Goal: Information Seeking & Learning: Find specific fact

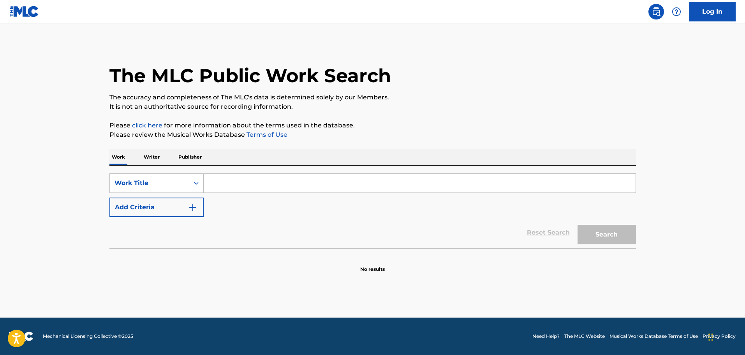
click at [150, 155] on p "Writer" at bounding box center [151, 157] width 21 height 16
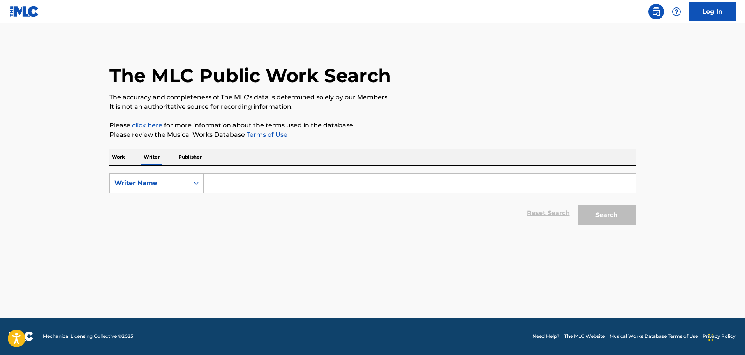
click at [114, 159] on p "Work" at bounding box center [118, 157] width 18 height 16
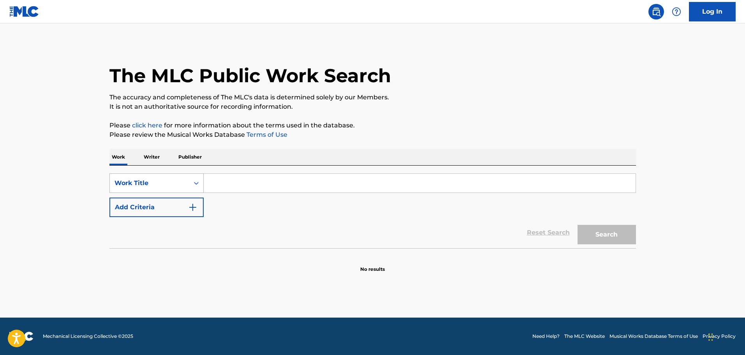
click at [190, 186] on div "Search Form" at bounding box center [196, 183] width 14 height 14
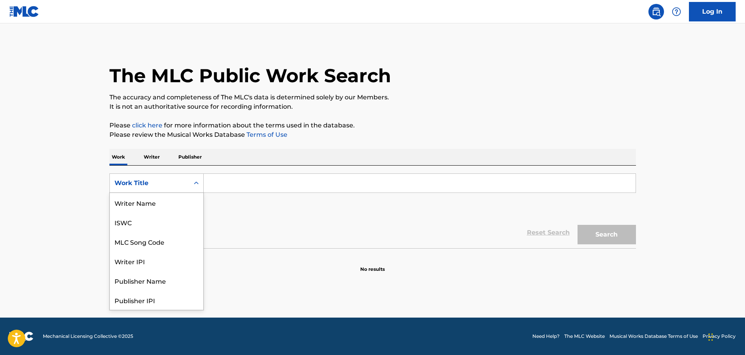
scroll to position [39, 0]
click at [152, 157] on p "Writer" at bounding box center [151, 157] width 21 height 16
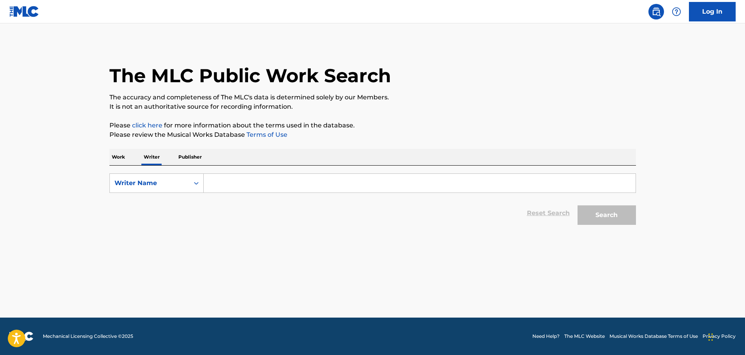
click at [243, 184] on input "Search Form" at bounding box center [420, 183] width 432 height 19
paste input "Mark aaron Segurson"
type input "Mark aaron Segurson"
click at [615, 219] on button "Search" at bounding box center [607, 214] width 58 height 19
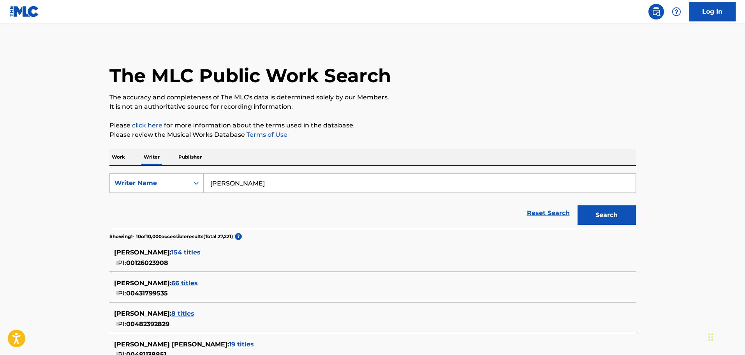
click at [119, 159] on p "Work" at bounding box center [118, 157] width 18 height 16
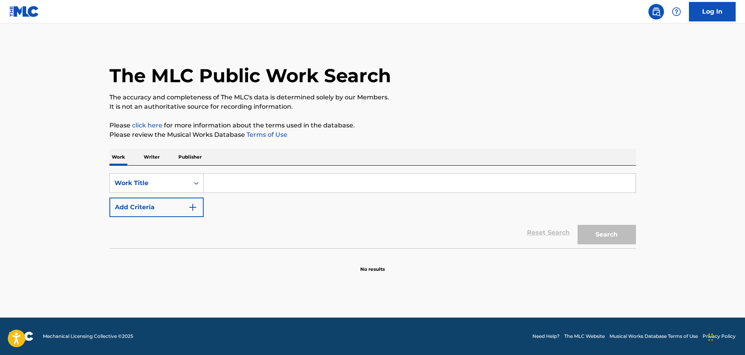
click at [193, 217] on div "Reset Search Search" at bounding box center [372, 232] width 527 height 31
click at [193, 212] on button "Add Criteria" at bounding box center [156, 207] width 94 height 19
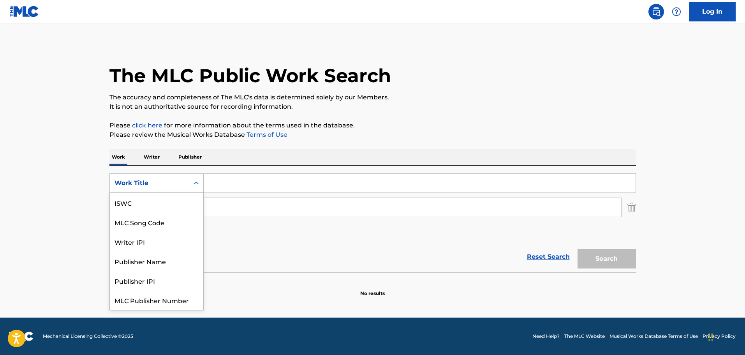
click at [195, 178] on div "Search Form" at bounding box center [196, 183] width 14 height 14
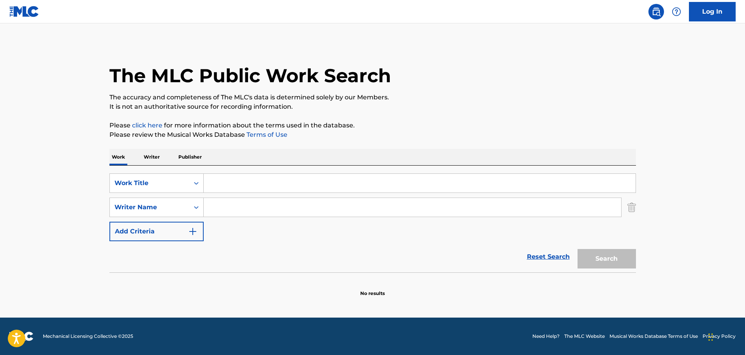
click at [74, 178] on main "The MLC Public Work Search The accuracy and completeness of The MLC's data is d…" at bounding box center [372, 170] width 745 height 294
click at [250, 185] on input "Search Form" at bounding box center [420, 183] width 432 height 19
paste input "Farewell To The Cuphead Show!"
type input "Farewell To The Cuphead Show!"
click at [193, 207] on icon "Search Form" at bounding box center [196, 207] width 8 height 8
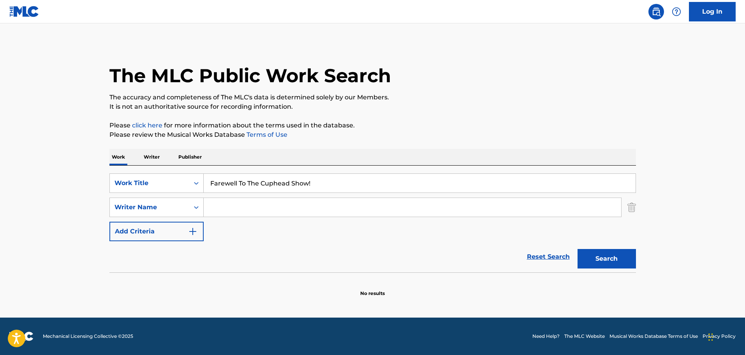
click at [30, 188] on main "The MLC Public Work Search The accuracy and completeness of The MLC's data is d…" at bounding box center [372, 170] width 745 height 294
click at [255, 207] on input "Search Form" at bounding box center [413, 207] width 418 height 19
paste input "Ego Plum"
type input "Ego Plum"
click at [630, 255] on button "Search" at bounding box center [607, 258] width 58 height 19
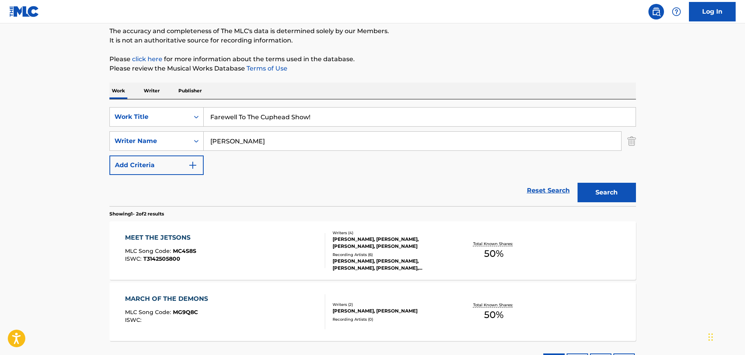
scroll to position [52, 0]
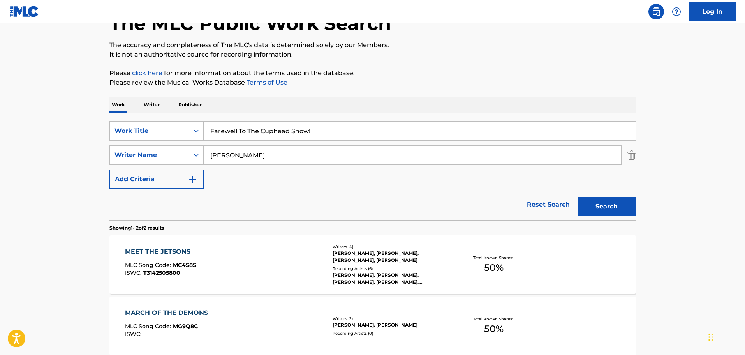
click at [318, 131] on input "Farewell To The Cuphead Show!" at bounding box center [420, 131] width 432 height 19
type input "Farewell To The Cuphead Show"
click at [601, 207] on button "Search" at bounding box center [607, 206] width 58 height 19
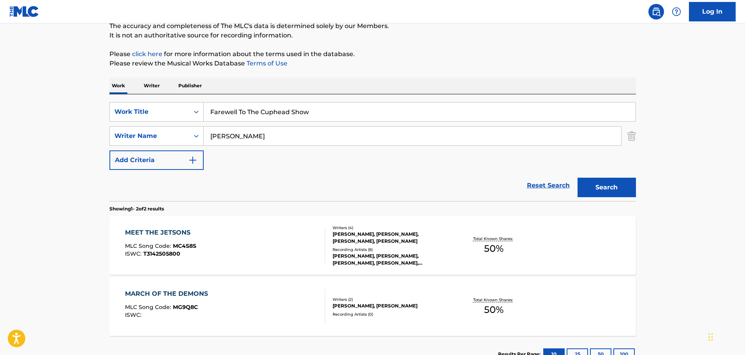
scroll to position [0, 0]
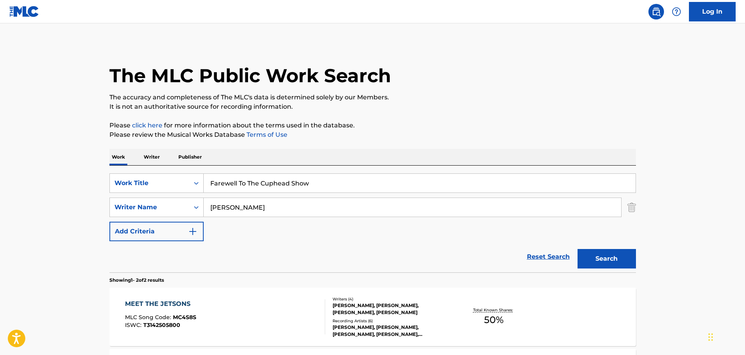
click at [150, 161] on p "Writer" at bounding box center [151, 157] width 21 height 16
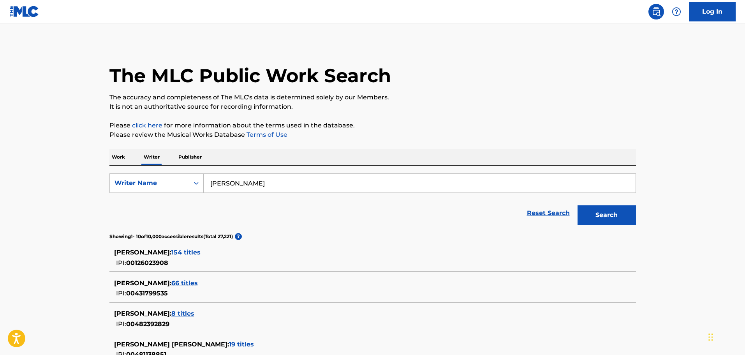
click at [201, 252] on span "154 titles" at bounding box center [185, 252] width 29 height 7
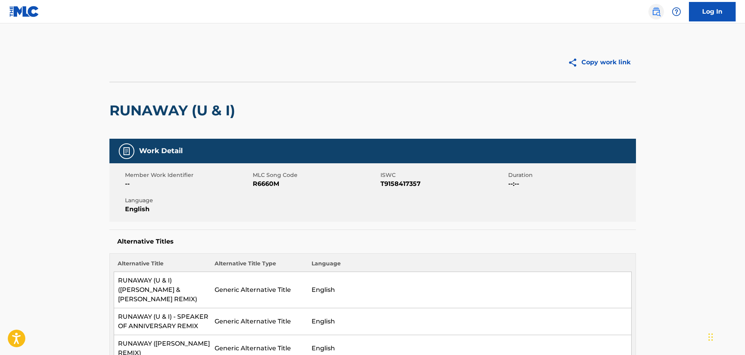
click at [652, 17] on link at bounding box center [657, 12] width 16 height 16
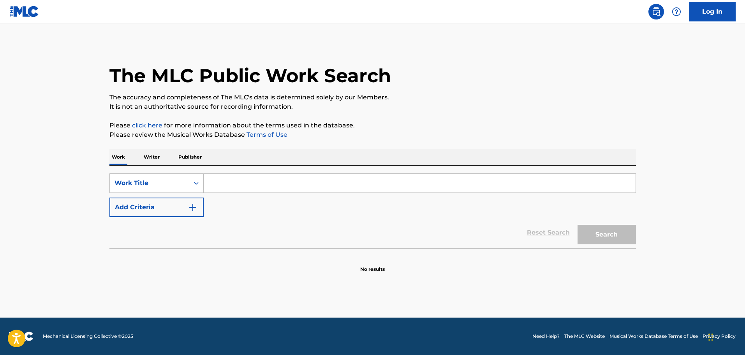
click at [226, 187] on input "Search Form" at bounding box center [420, 183] width 432 height 19
paste input "Farewell To The Cuphead Show!"
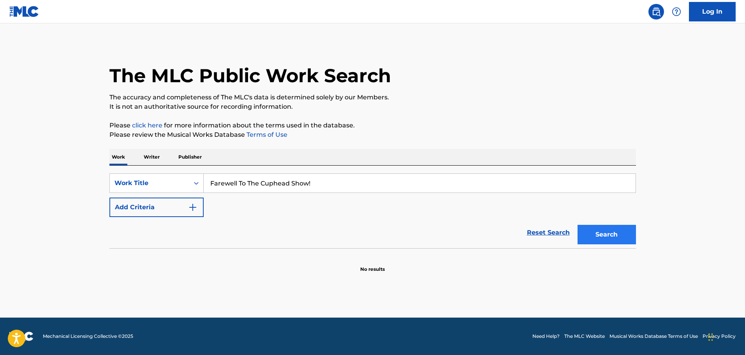
type input "Farewell To The Cuphead Show!"
click at [623, 240] on button "Search" at bounding box center [607, 234] width 58 height 19
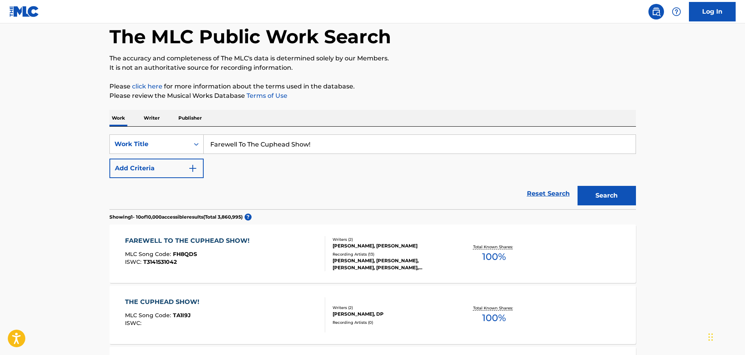
scroll to position [78, 0]
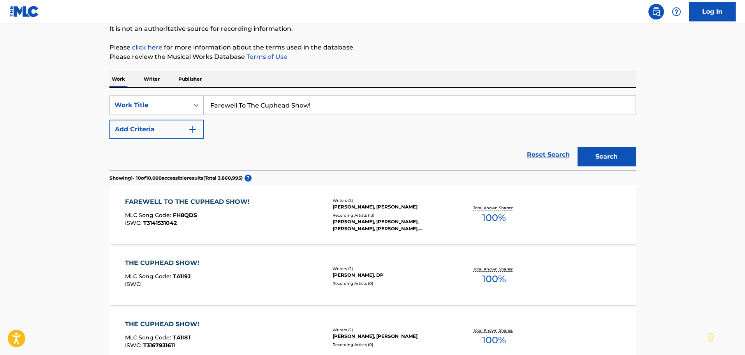
click at [223, 200] on div "FAREWELL TO THE CUPHEAD SHOW!" at bounding box center [189, 201] width 129 height 9
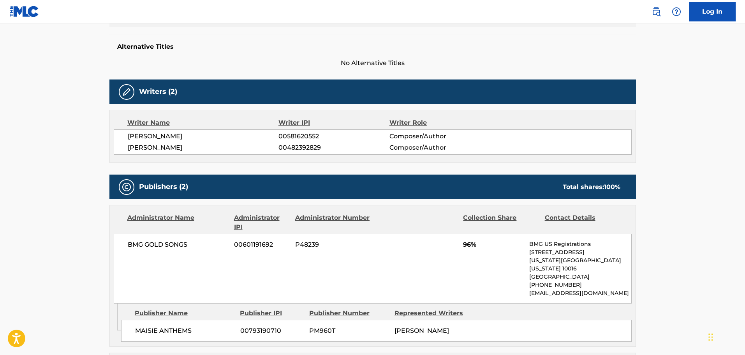
scroll to position [156, 0]
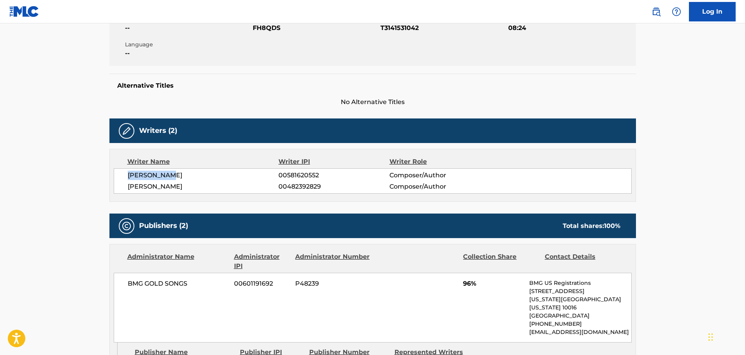
drag, startPoint x: 174, startPoint y: 176, endPoint x: 126, endPoint y: 175, distance: 48.3
click at [126, 175] on div "ERNEST PLUM 00581620552 Composer/Author MARK SEGURSON 00482392829 Composer/Auth…" at bounding box center [373, 180] width 518 height 25
copy span "[PERSON_NAME]"
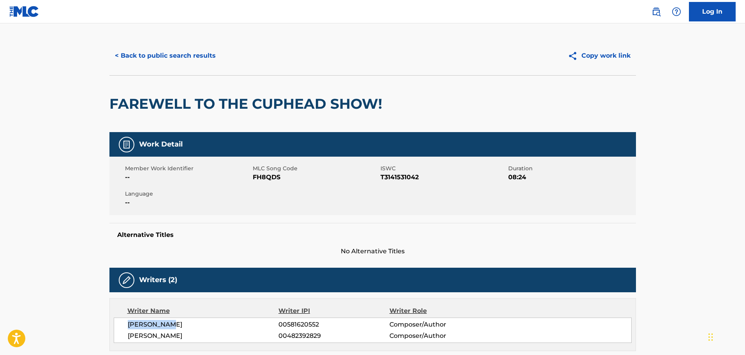
scroll to position [0, 0]
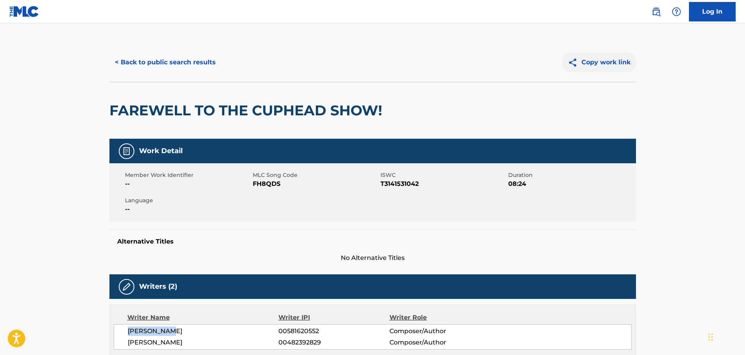
click at [610, 64] on button "Copy work link" at bounding box center [600, 62] width 74 height 19
